Goal: Task Accomplishment & Management: Manage account settings

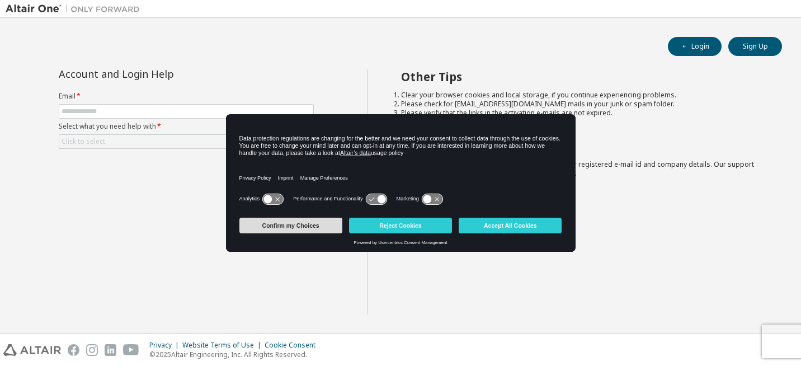
click at [314, 227] on button "Confirm my Choices" at bounding box center [291, 226] width 103 height 16
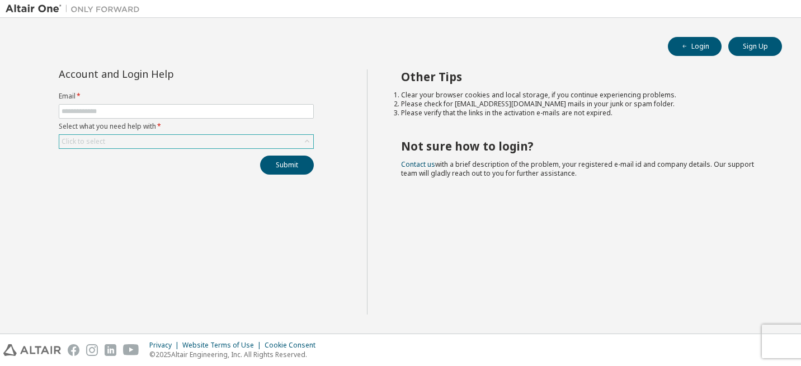
click at [154, 142] on div "Click to select" at bounding box center [186, 141] width 254 height 13
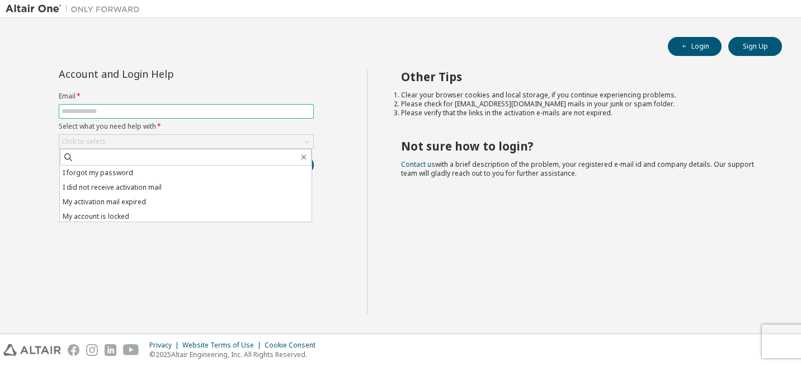
click at [109, 113] on input "text" at bounding box center [187, 111] width 250 height 9
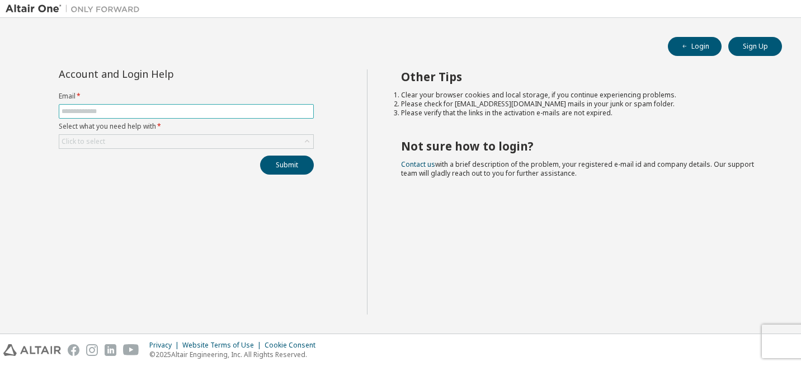
type input "**********"
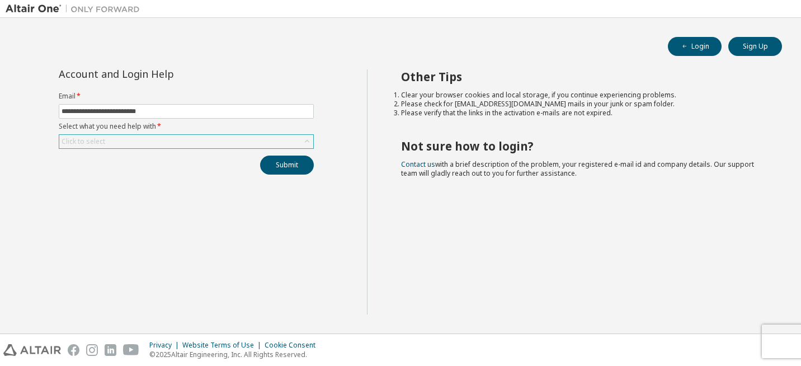
click at [128, 144] on div "Click to select" at bounding box center [186, 141] width 254 height 13
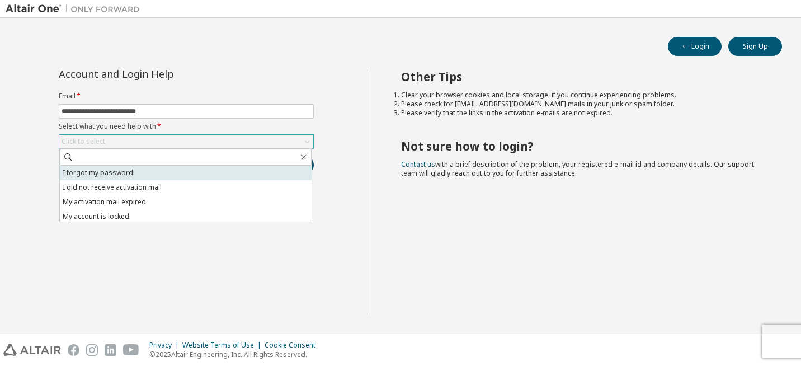
click at [113, 172] on li "I forgot my password" at bounding box center [186, 173] width 252 height 15
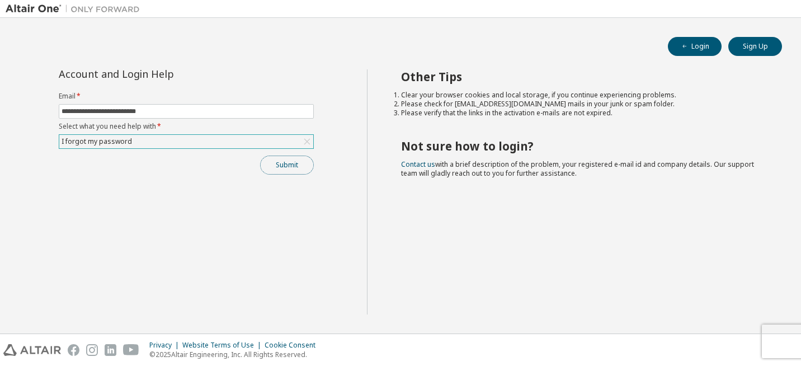
click at [296, 169] on button "Submit" at bounding box center [287, 165] width 54 height 19
click at [297, 163] on button "Submit" at bounding box center [287, 165] width 54 height 19
click at [297, 163] on div "Submit" at bounding box center [186, 165] width 255 height 19
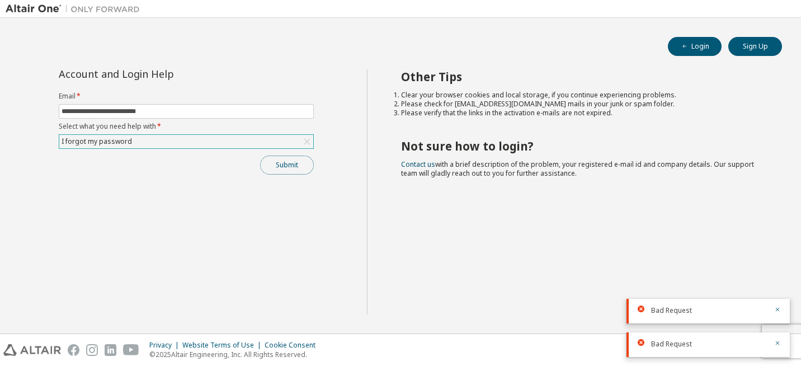
click at [297, 163] on button "Submit" at bounding box center [287, 165] width 54 height 19
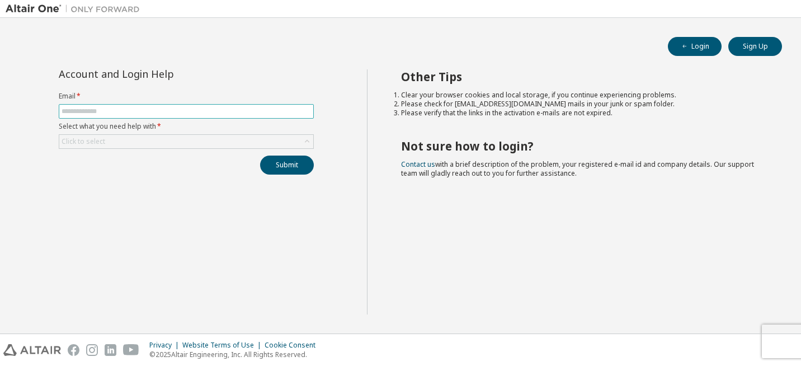
click at [130, 114] on input "text" at bounding box center [187, 111] width 250 height 9
type input "**********"
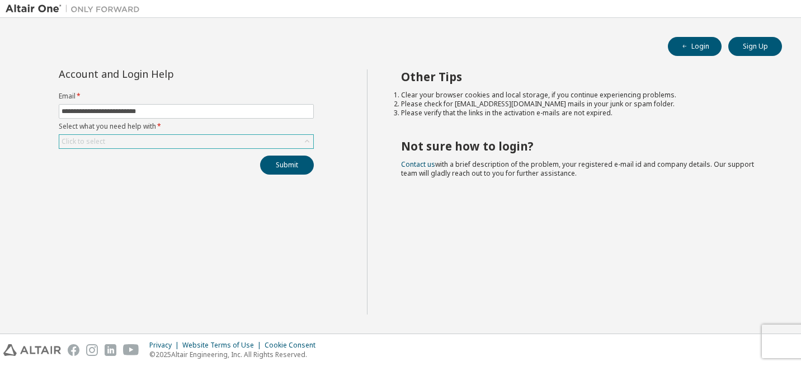
click at [127, 137] on div "Click to select" at bounding box center [186, 141] width 254 height 13
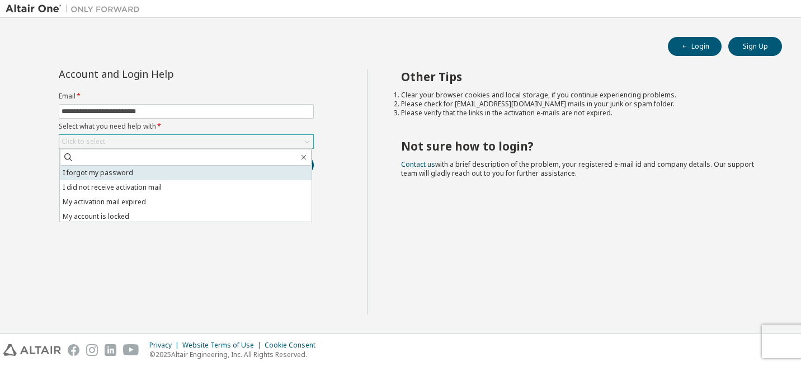
click at [118, 175] on li "I forgot my password" at bounding box center [186, 173] width 252 height 15
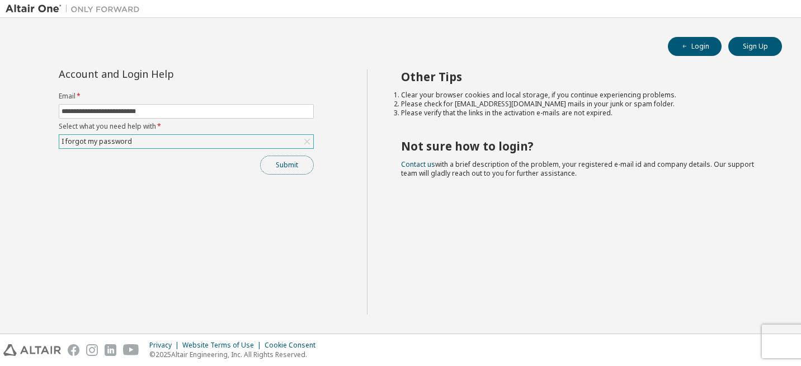
click at [282, 169] on button "Submit" at bounding box center [287, 165] width 54 height 19
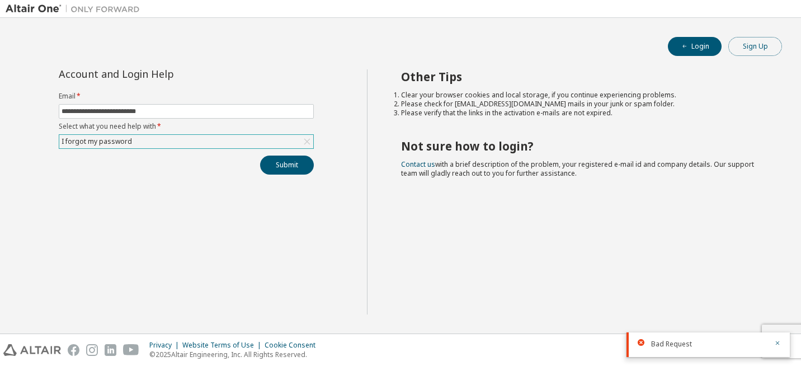
click at [745, 49] on button "Sign Up" at bounding box center [756, 46] width 54 height 19
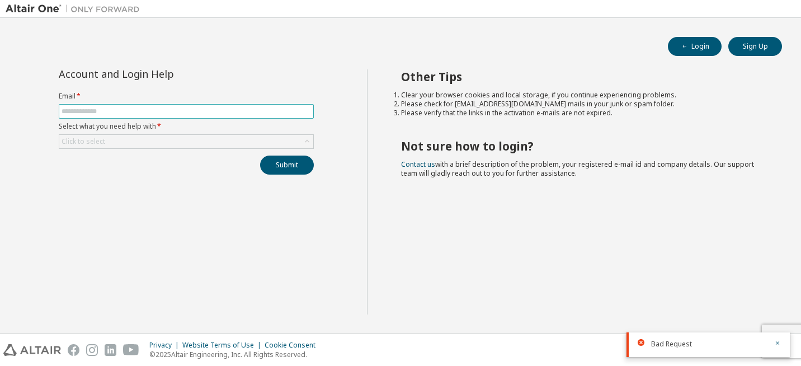
click at [88, 107] on input "text" at bounding box center [187, 111] width 250 height 9
type input "**********"
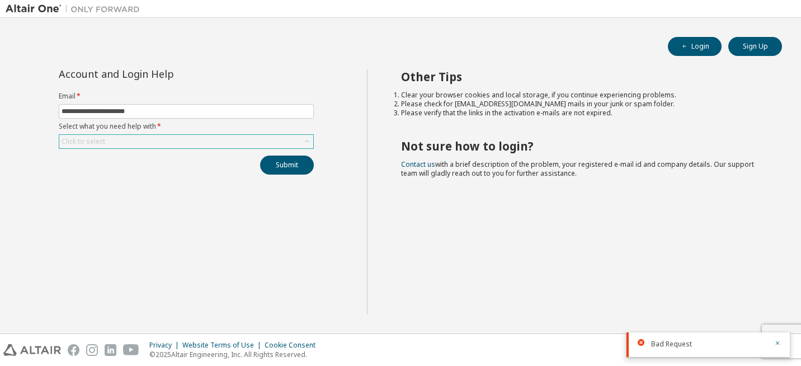
click at [167, 137] on div "Click to select" at bounding box center [186, 141] width 254 height 13
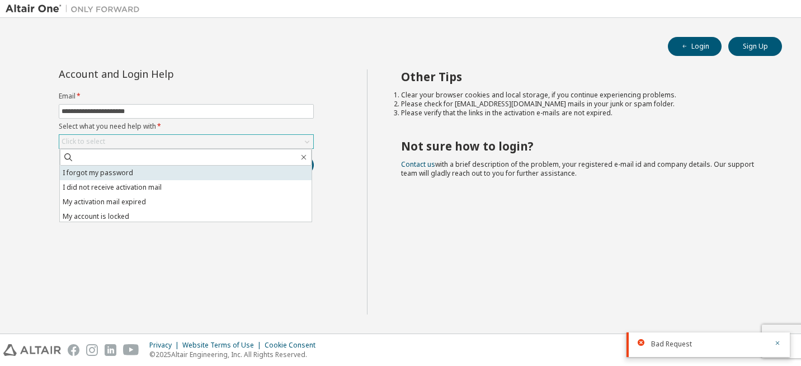
click at [143, 173] on li "I forgot my password" at bounding box center [186, 173] width 252 height 15
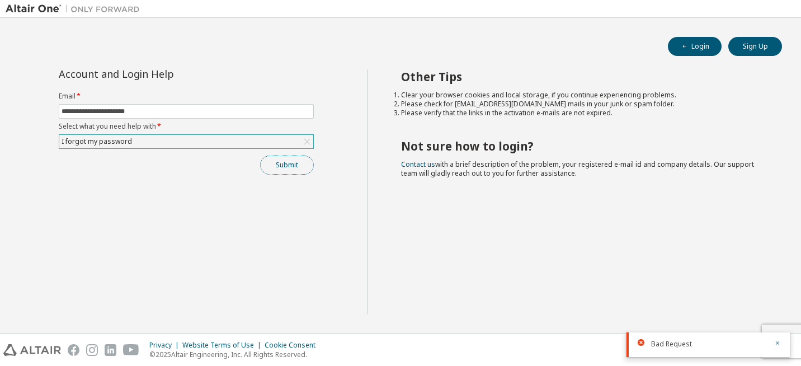
click at [285, 160] on button "Submit" at bounding box center [287, 165] width 54 height 19
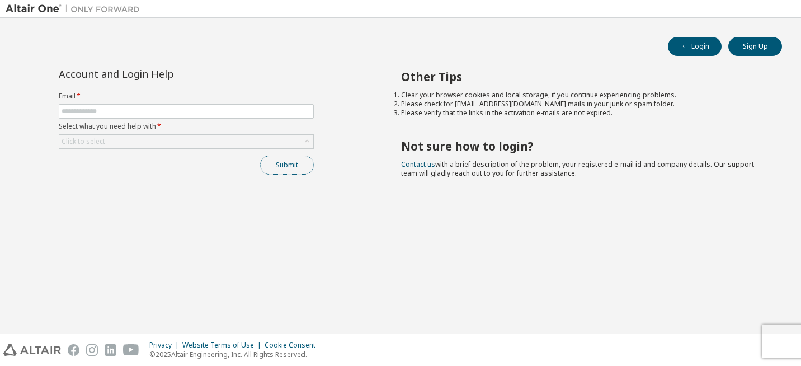
click at [288, 170] on button "Submit" at bounding box center [287, 165] width 54 height 19
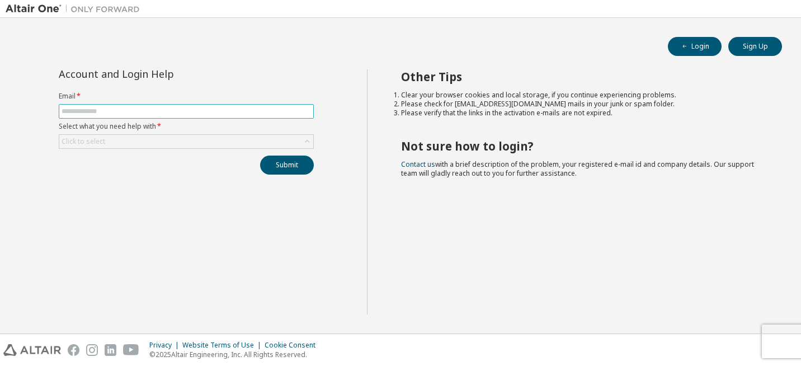
click at [231, 111] on input "text" at bounding box center [187, 111] width 250 height 9
type input "**********"
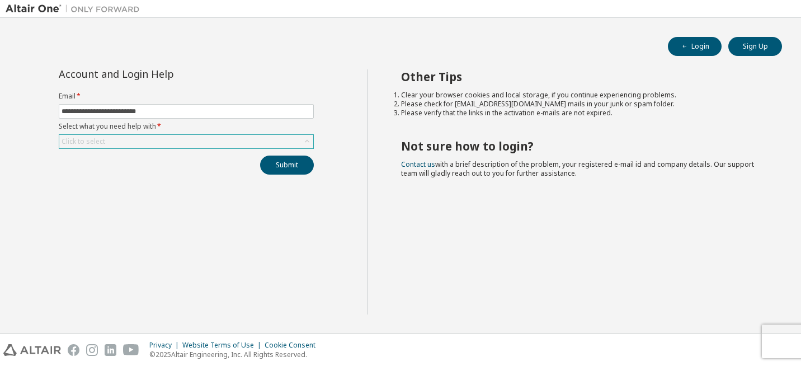
drag, startPoint x: 167, startPoint y: 136, endPoint x: 147, endPoint y: 143, distance: 20.9
click at [147, 143] on div "Click to select" at bounding box center [186, 141] width 254 height 13
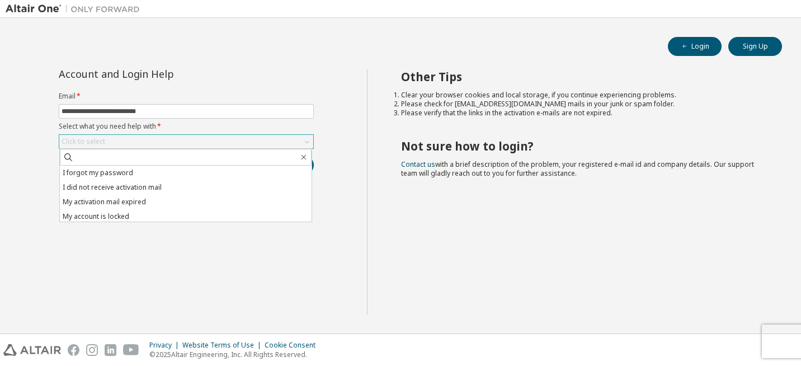
click at [147, 143] on div "Click to select" at bounding box center [186, 141] width 254 height 13
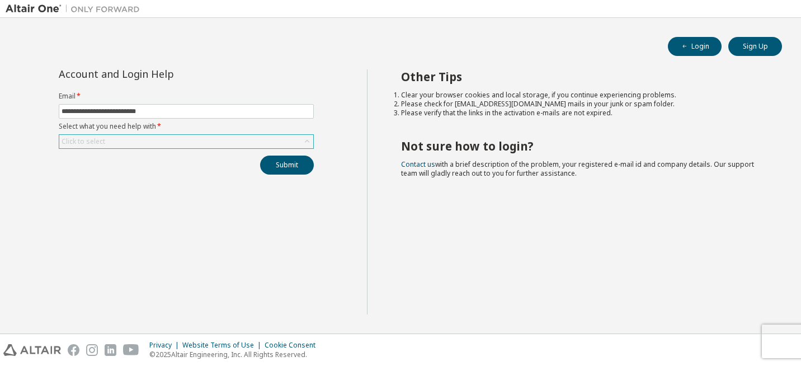
click at [142, 143] on div "Click to select" at bounding box center [186, 141] width 254 height 13
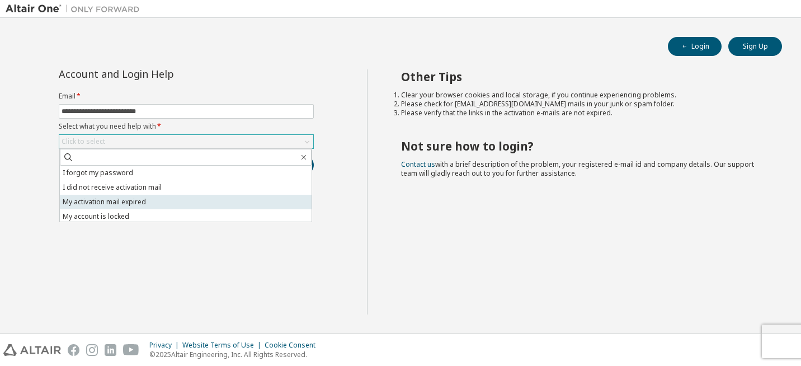
click at [124, 200] on li "My activation mail expired" at bounding box center [186, 202] width 252 height 15
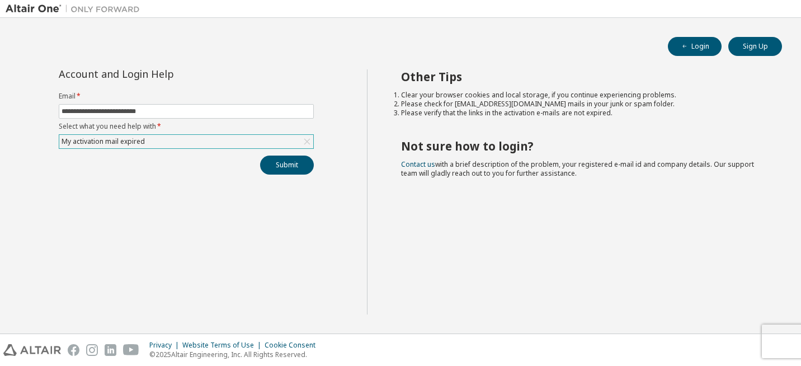
click at [179, 141] on div "My activation mail expired" at bounding box center [186, 141] width 254 height 13
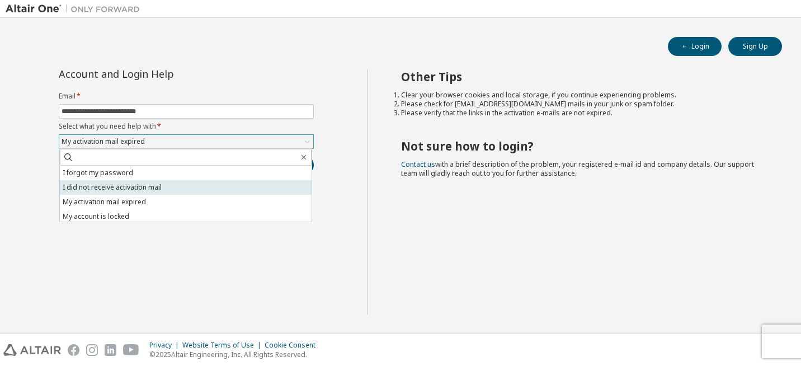
click at [150, 188] on li "I did not receive activation mail" at bounding box center [186, 187] width 252 height 15
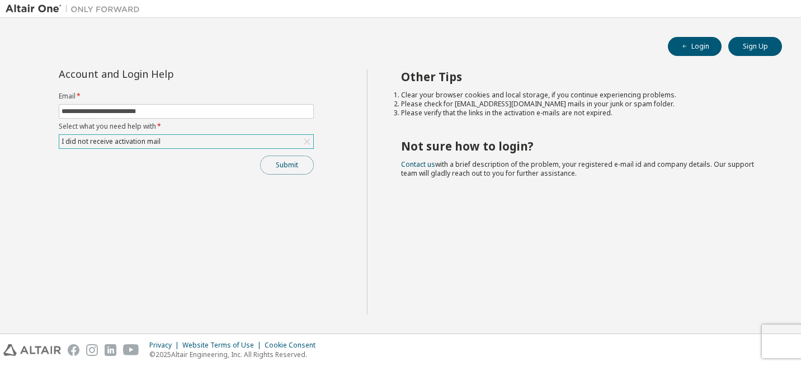
click at [283, 174] on button "Submit" at bounding box center [287, 165] width 54 height 19
